Goal: Task Accomplishment & Management: Manage account settings

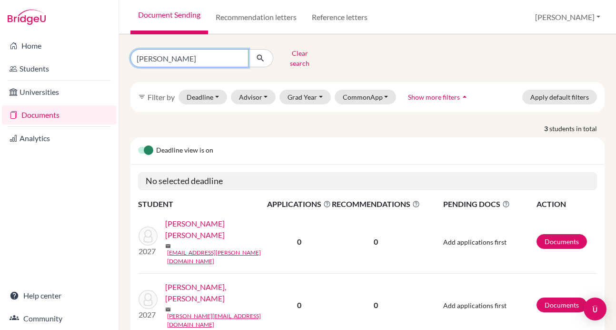
click at [240, 54] on input "sosa" at bounding box center [189, 58] width 118 height 18
type input "[PERSON_NAME]"
click at [261, 55] on button "submit" at bounding box center [260, 58] width 25 height 18
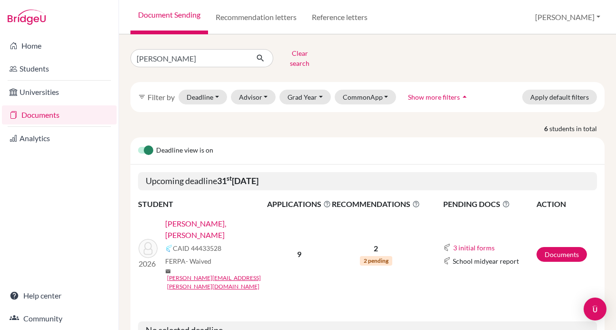
click at [189, 218] on link "[PERSON_NAME], [PERSON_NAME]" at bounding box center [219, 229] width 108 height 23
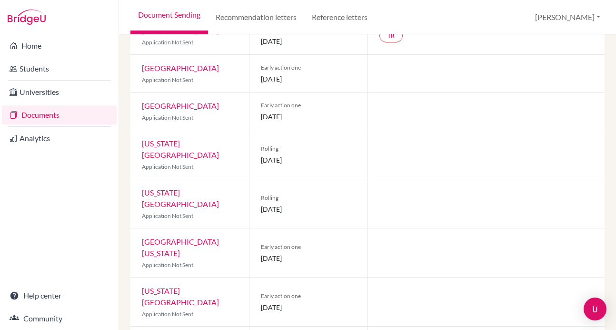
scroll to position [198, 0]
click at [159, 188] on link "Arizona State University" at bounding box center [180, 198] width 77 height 20
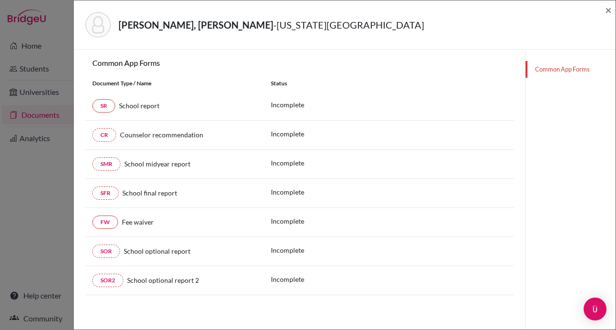
scroll to position [140, 0]
click at [607, 9] on span "×" at bounding box center [608, 10] width 7 height 14
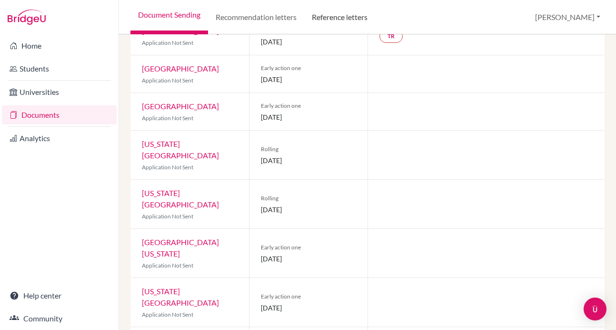
click at [361, 22] on link "Reference letters" at bounding box center [339, 17] width 71 height 34
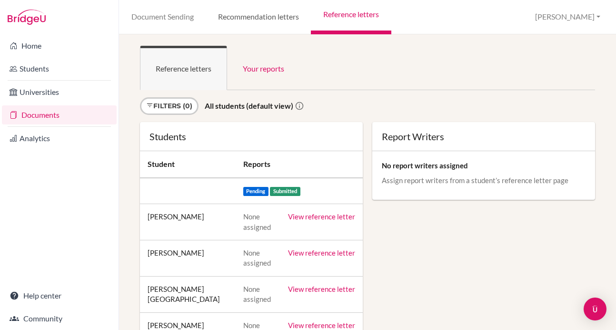
click at [235, 20] on link "Recommendation letters" at bounding box center [258, 17] width 105 height 34
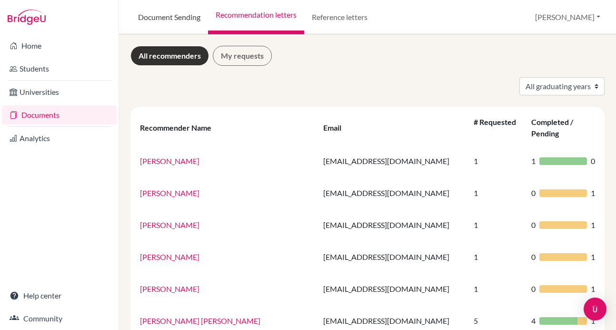
click at [145, 18] on link "Document Sending" at bounding box center [169, 17] width 78 height 34
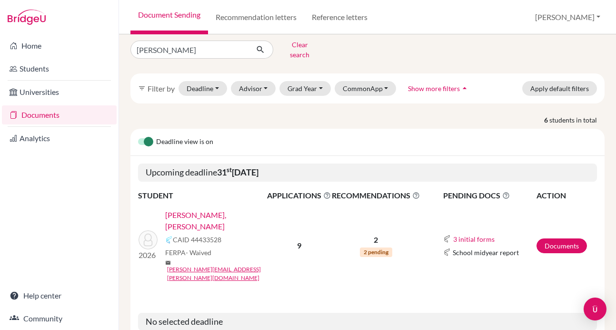
scroll to position [12, 0]
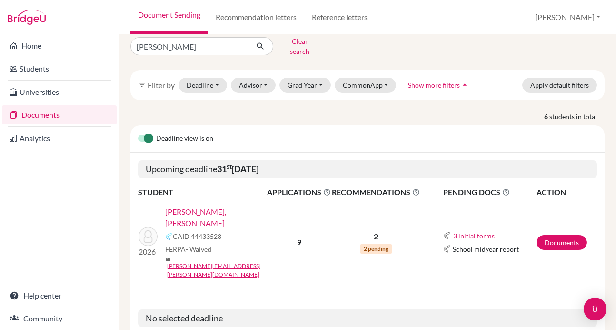
click at [225, 206] on link "[PERSON_NAME], [PERSON_NAME]" at bounding box center [219, 217] width 108 height 23
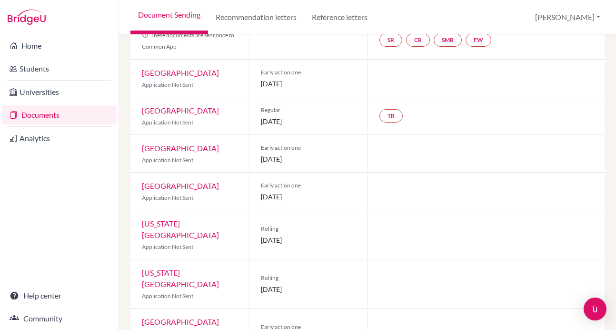
scroll to position [121, 0]
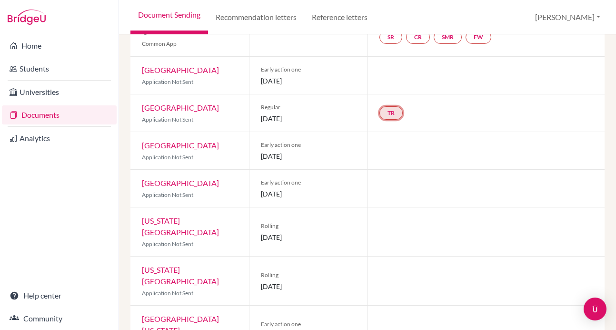
click at [390, 106] on link "TR" at bounding box center [391, 112] width 23 height 13
click at [389, 69] on h3 "Teacher recommendation" at bounding box center [390, 77] width 94 height 17
click at [382, 69] on h3 "Teacher recommendation" at bounding box center [390, 77] width 94 height 17
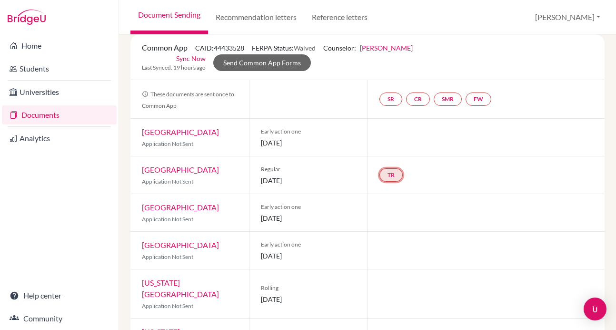
scroll to position [60, 0]
